Goal: Transaction & Acquisition: Obtain resource

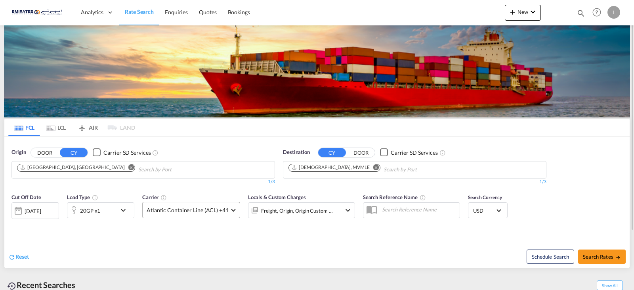
click at [228, 211] on md-select-value "Atlantic Container Line (ACL) +41" at bounding box center [191, 209] width 97 height 15
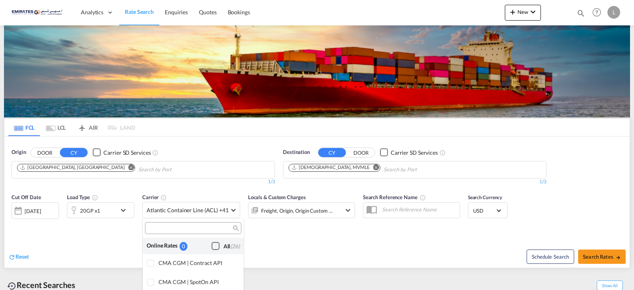
click at [212, 247] on div "Checkbox No Ink" at bounding box center [216, 246] width 8 height 8
click at [325, 249] on md-backdrop at bounding box center [317, 145] width 634 height 290
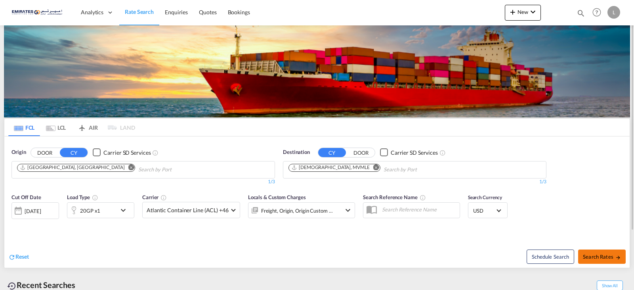
click at [598, 262] on button "Search Rates" at bounding box center [602, 256] width 48 height 14
type input "AEJEA to MVMLE / 23 Sep 2025"
